Goal: Task Accomplishment & Management: Use online tool/utility

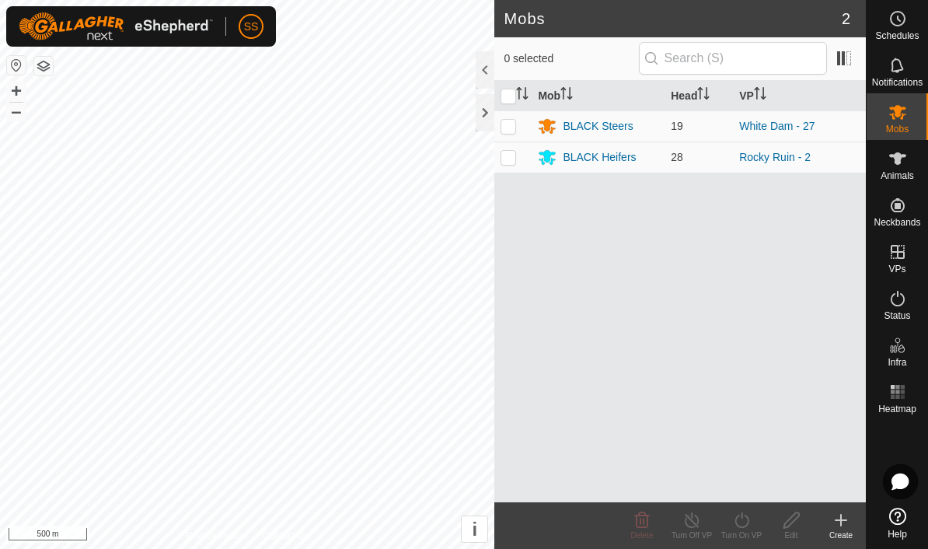
click at [895, 392] on icon at bounding box center [898, 392] width 19 height 19
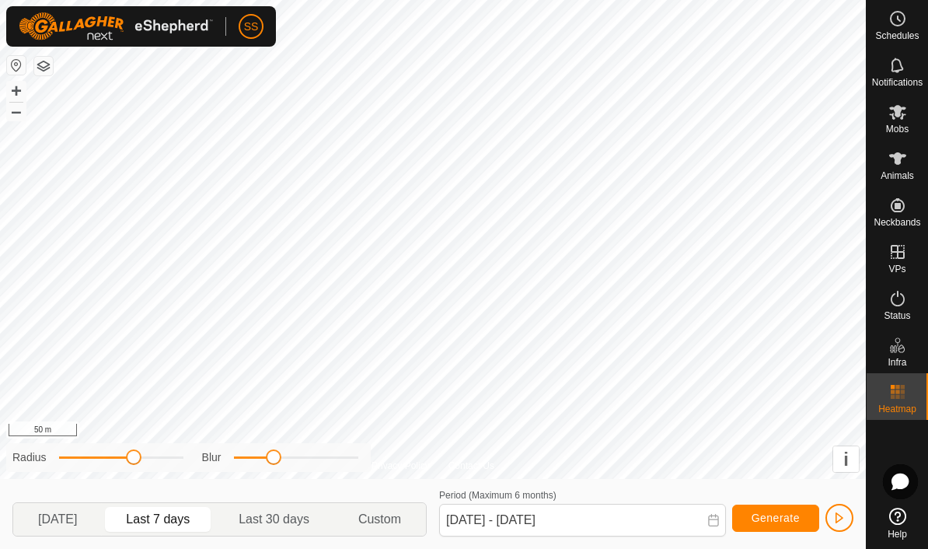
click at [68, 533] on p-togglebutton "Yesterday" at bounding box center [57, 519] width 89 height 33
type input "19 Aug, 2025 - 19 Aug, 2025"
click at [896, 163] on icon at bounding box center [897, 158] width 17 height 12
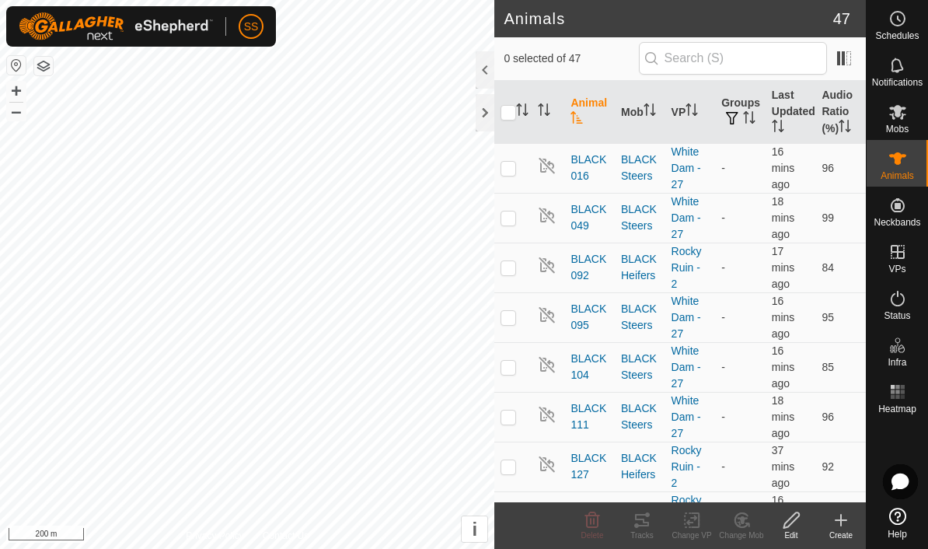
click at [834, 115] on th "Audio Ratio (%)" at bounding box center [841, 112] width 51 height 63
click at [845, 113] on th "Audio Ratio (%)" at bounding box center [841, 112] width 51 height 63
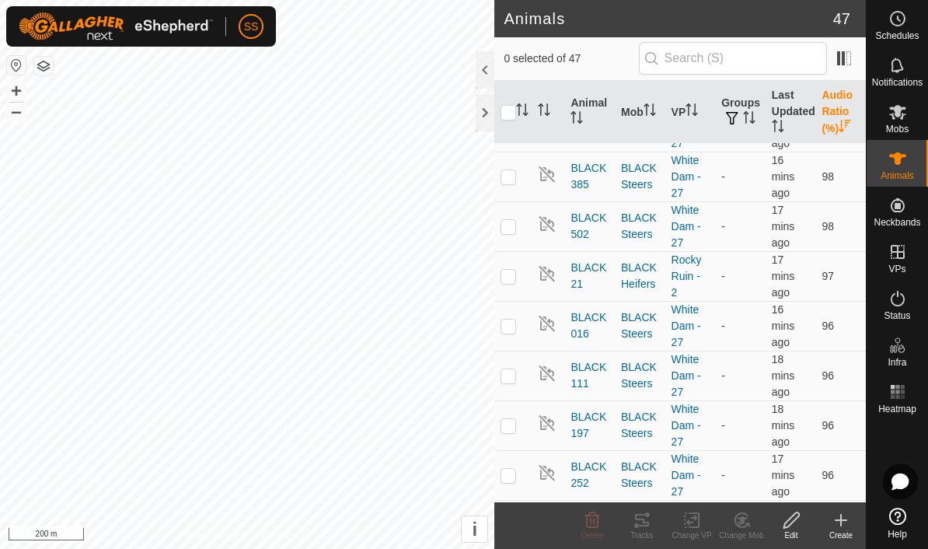
click at [505, 274] on p-checkbox at bounding box center [509, 276] width 16 height 12
checkbox input "true"
click at [642, 526] on icon at bounding box center [642, 520] width 14 height 12
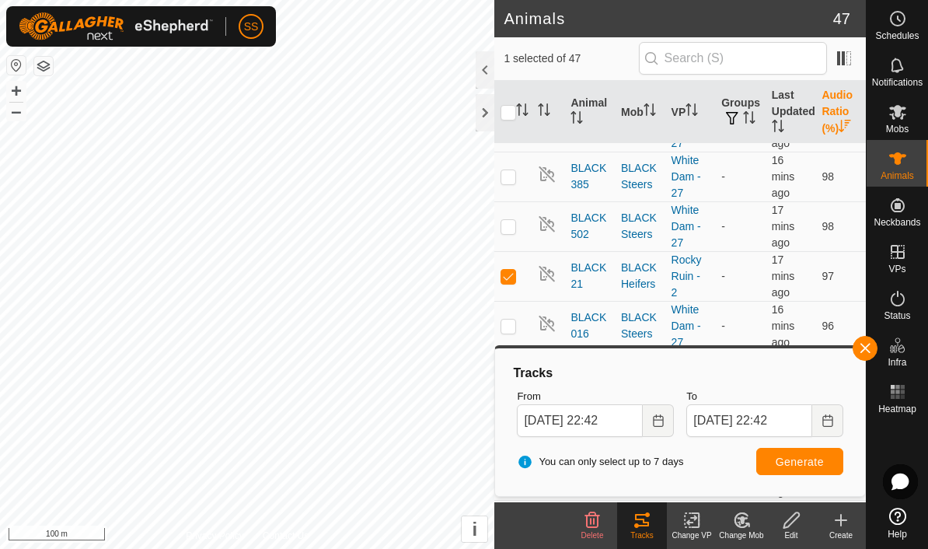
click at [861, 345] on span "button" at bounding box center [865, 348] width 12 height 12
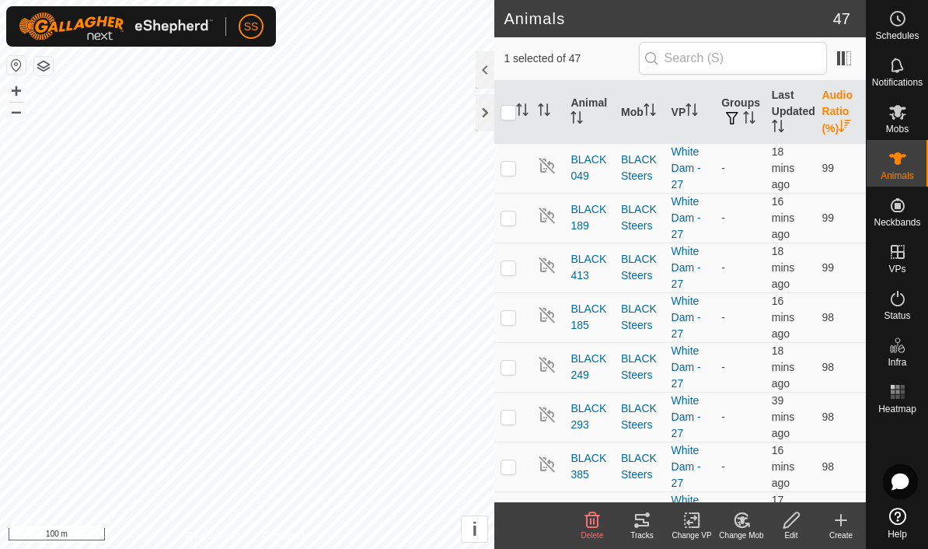
scroll to position [0, 0]
click at [841, 114] on th "Audio Ratio (%)" at bounding box center [841, 112] width 51 height 63
click at [502, 172] on p-checkbox at bounding box center [509, 168] width 16 height 12
click at [642, 521] on icon at bounding box center [642, 520] width 19 height 19
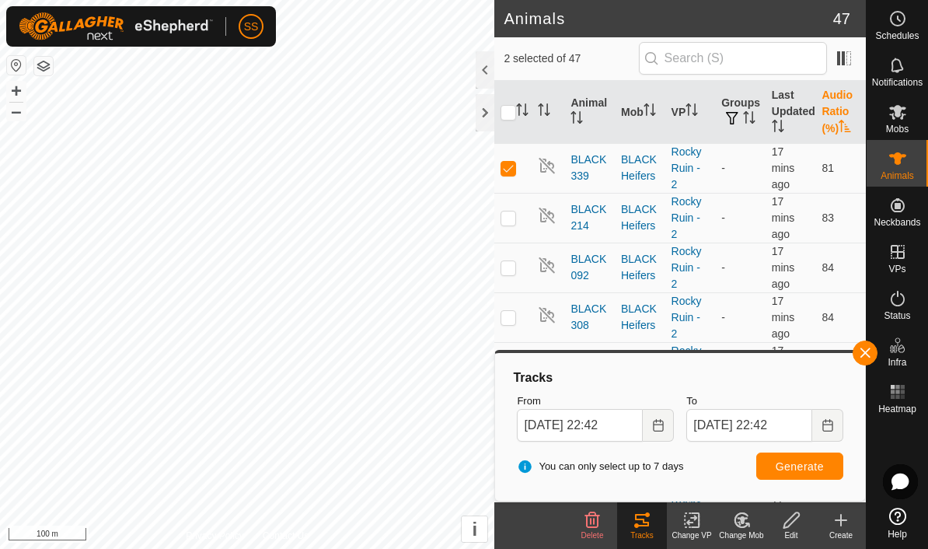
click at [505, 173] on p-checkbox at bounding box center [509, 168] width 16 height 12
checkbox input "false"
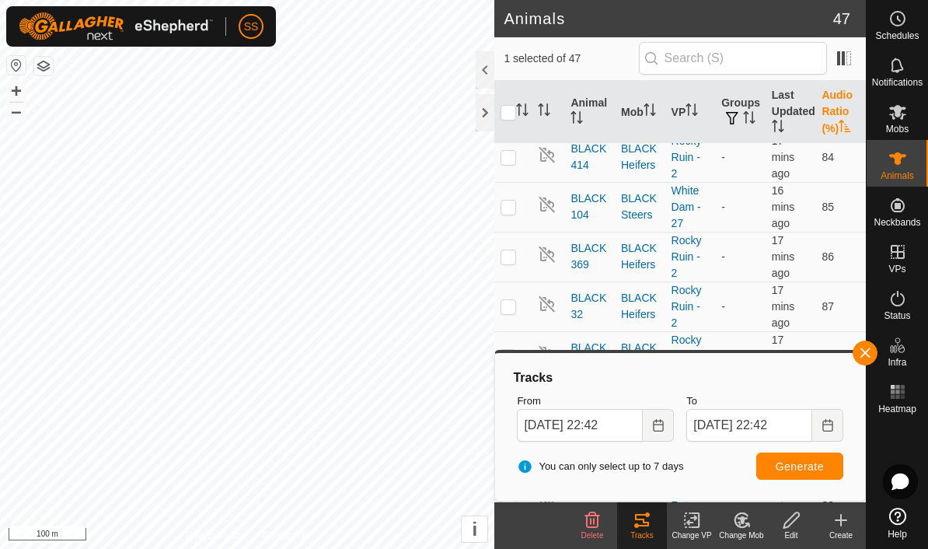
scroll to position [214, 0]
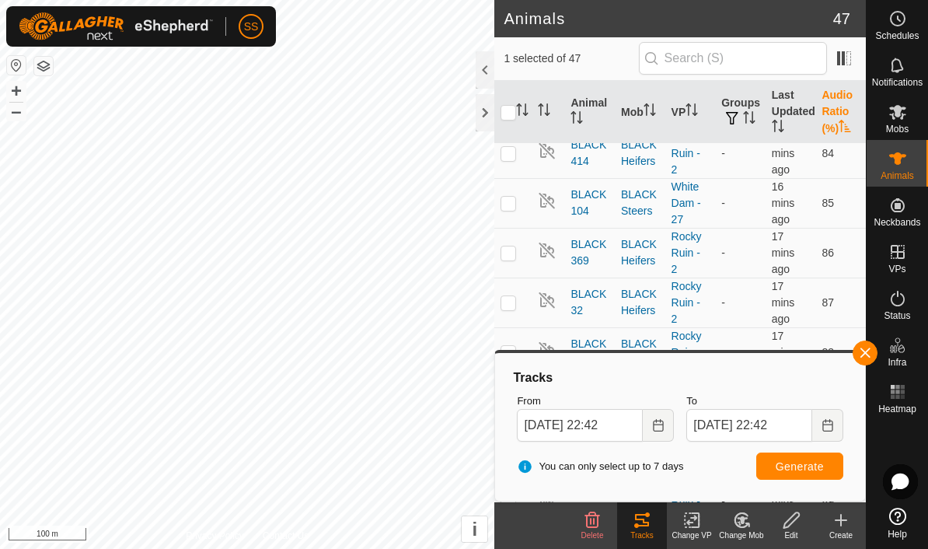
click at [502, 194] on td at bounding box center [512, 203] width 37 height 50
checkbox input "true"
click at [650, 526] on icon at bounding box center [642, 520] width 19 height 19
click at [804, 479] on button "Generate" at bounding box center [800, 466] width 87 height 27
click at [662, 424] on icon "Choose Date" at bounding box center [658, 425] width 10 height 12
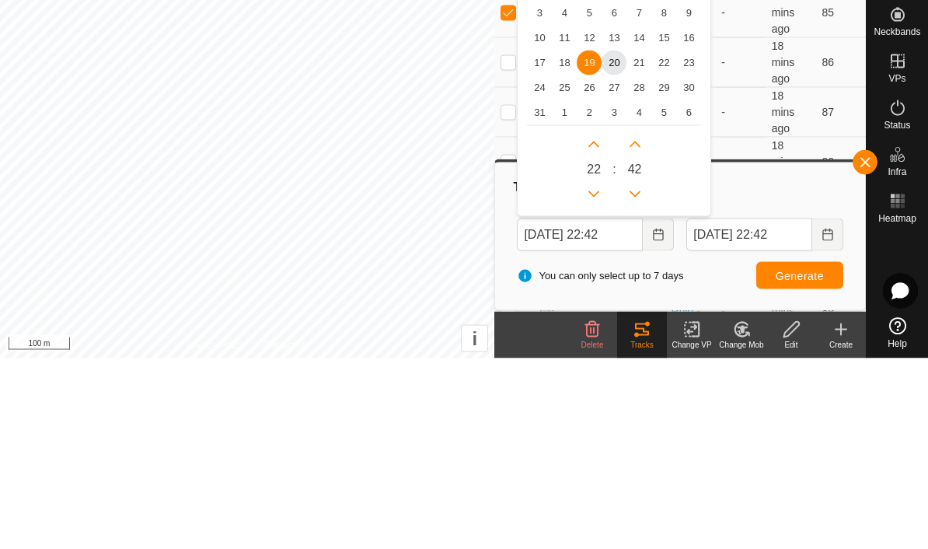
click at [644, 216] on span "14" at bounding box center [639, 228] width 25 height 25
type input "14 Aug, 2025 22:42"
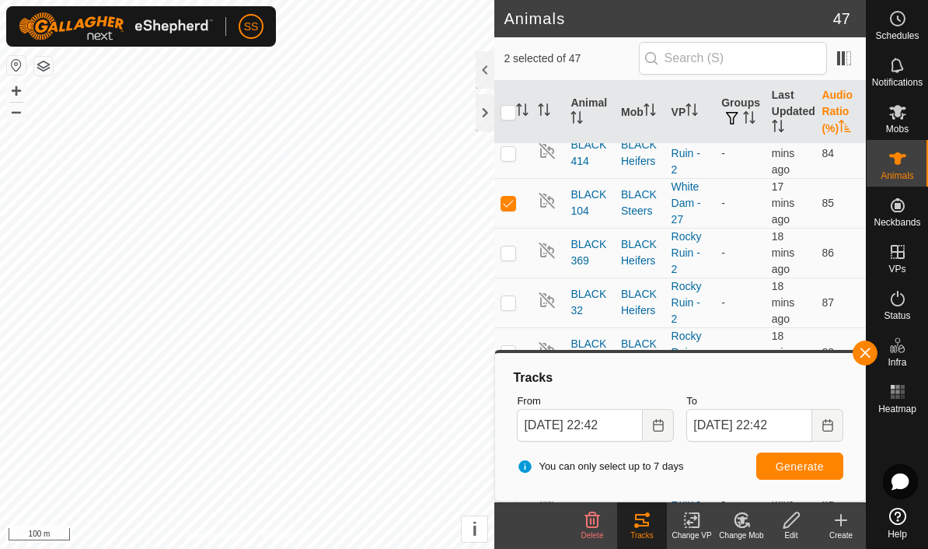
click at [818, 471] on span "Generate" at bounding box center [800, 466] width 48 height 12
click at [856, 353] on button "button" at bounding box center [865, 353] width 25 height 25
